Goal: Navigation & Orientation: Understand site structure

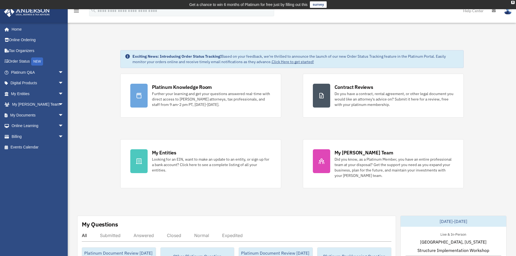
click at [58, 93] on span "arrow_drop_down" at bounding box center [63, 93] width 11 height 11
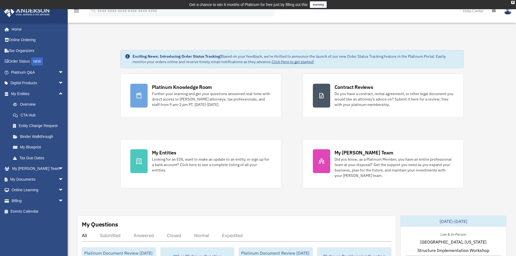
click at [58, 94] on span "arrow_drop_up" at bounding box center [63, 93] width 11 height 11
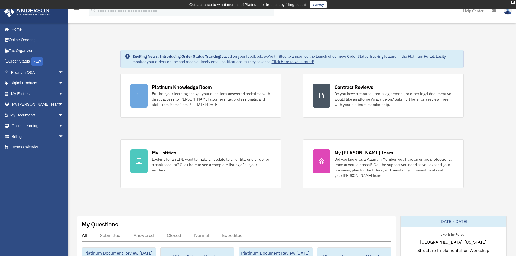
click at [59, 72] on span "arrow_drop_down" at bounding box center [63, 72] width 11 height 11
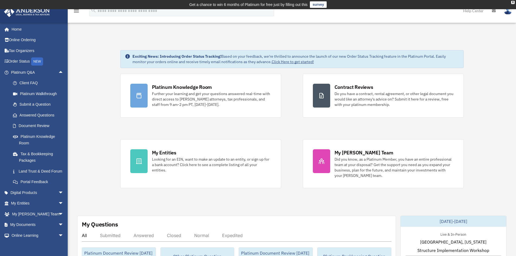
click at [58, 73] on span "arrow_drop_up" at bounding box center [63, 72] width 11 height 11
